Goal: Transaction & Acquisition: Purchase product/service

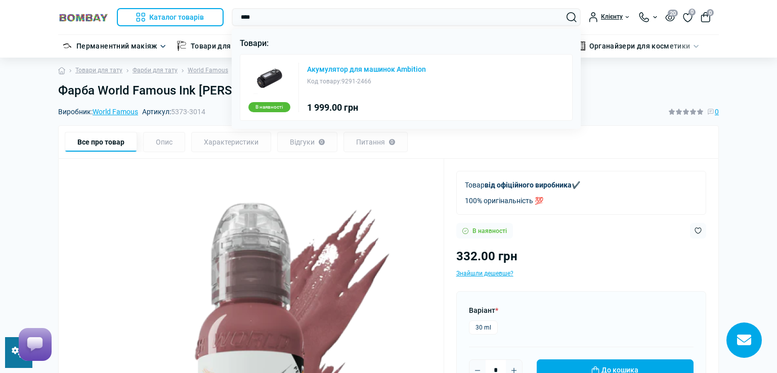
type input "****"
click at [340, 71] on link "Акумулятор для машинок Ambition" at bounding box center [366, 69] width 119 height 7
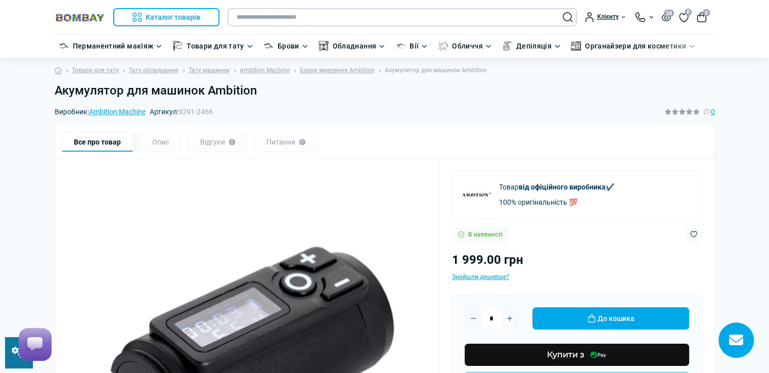
click at [392, 17] on input "text" at bounding box center [402, 17] width 349 height 18
click at [54, 94] on div "Акумулятор для машинок Ambition" at bounding box center [385, 94] width 672 height 23
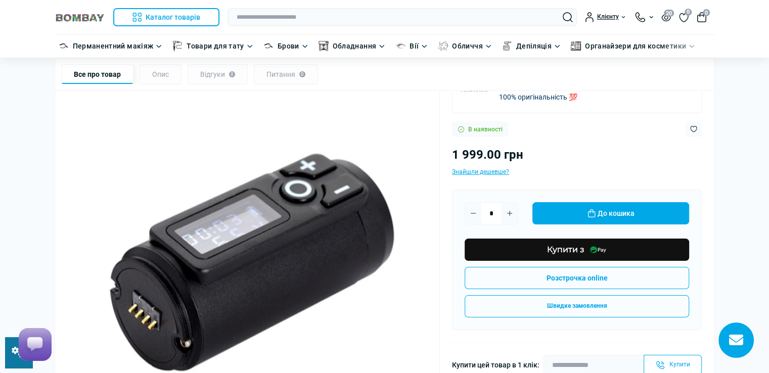
scroll to position [101, 0]
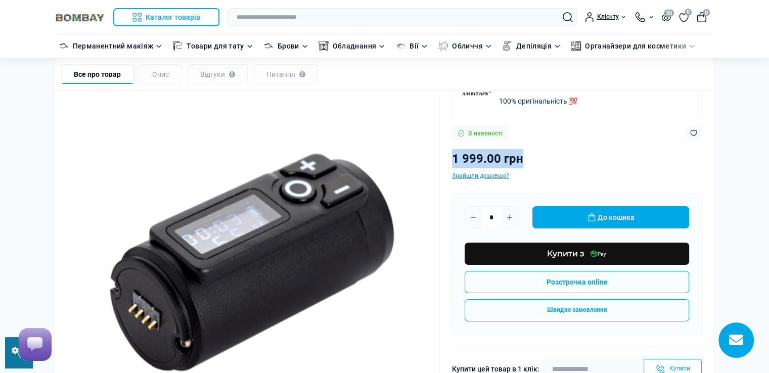
drag, startPoint x: 450, startPoint y: 158, endPoint x: 525, endPoint y: 155, distance: 74.9
click at [525, 155] on div "Товар від офіційного виробника ✔️ 100% оригінальність 💯 В наявності 1 999.00 гр…" at bounding box center [385, 316] width 660 height 516
